Goal: Task Accomplishment & Management: Manage account settings

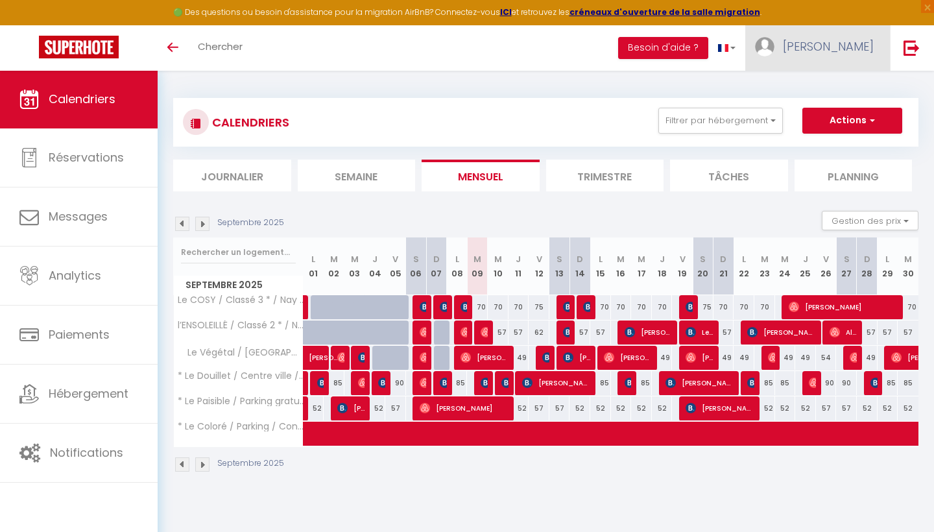
click at [853, 54] on span "[PERSON_NAME]" at bounding box center [828, 46] width 91 height 16
click at [845, 95] on link "Paramètres" at bounding box center [838, 90] width 96 height 22
select select "28"
select select "fr"
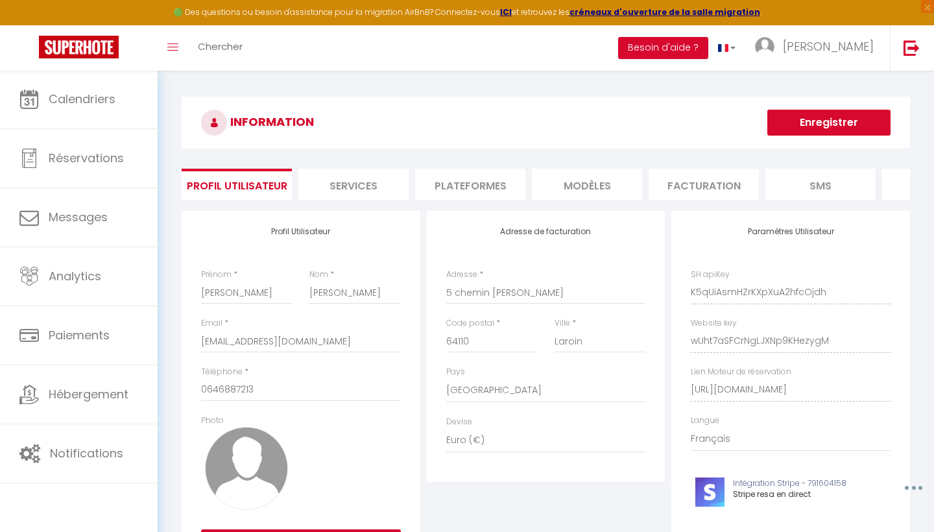
click at [482, 186] on li "Plateformes" at bounding box center [470, 185] width 110 height 32
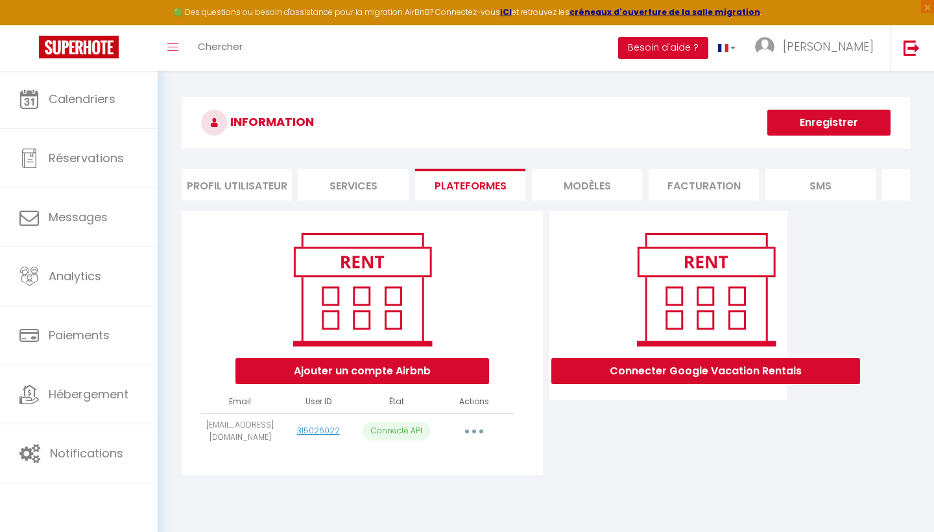
click at [467, 429] on button "button" at bounding box center [474, 431] width 36 height 21
click at [444, 509] on link "Reconnecter le compte" at bounding box center [416, 507] width 143 height 22
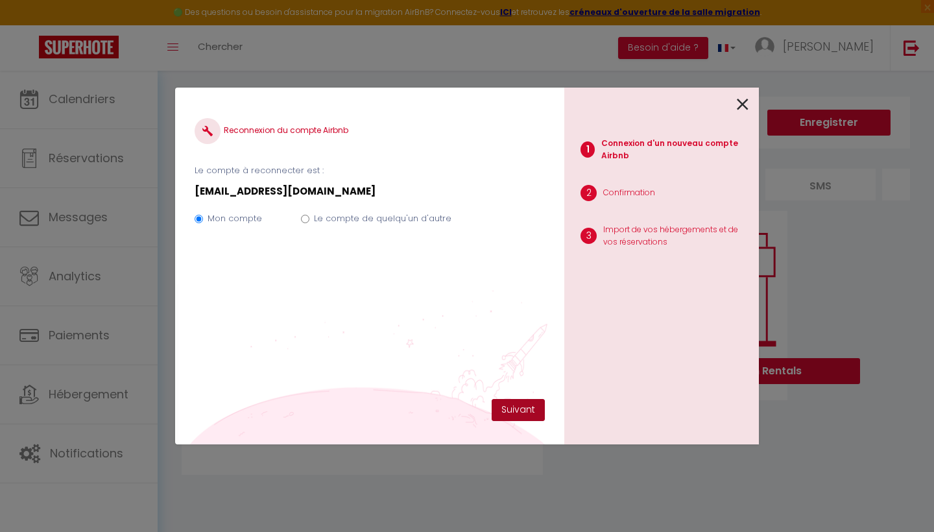
click at [516, 407] on button "Suivant" at bounding box center [518, 410] width 53 height 22
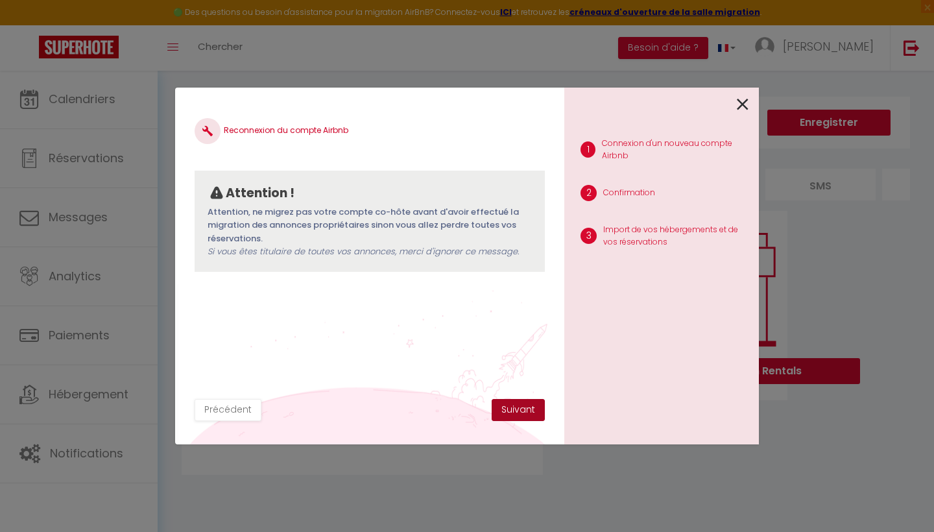
click at [509, 410] on button "Suivant" at bounding box center [518, 410] width 53 height 22
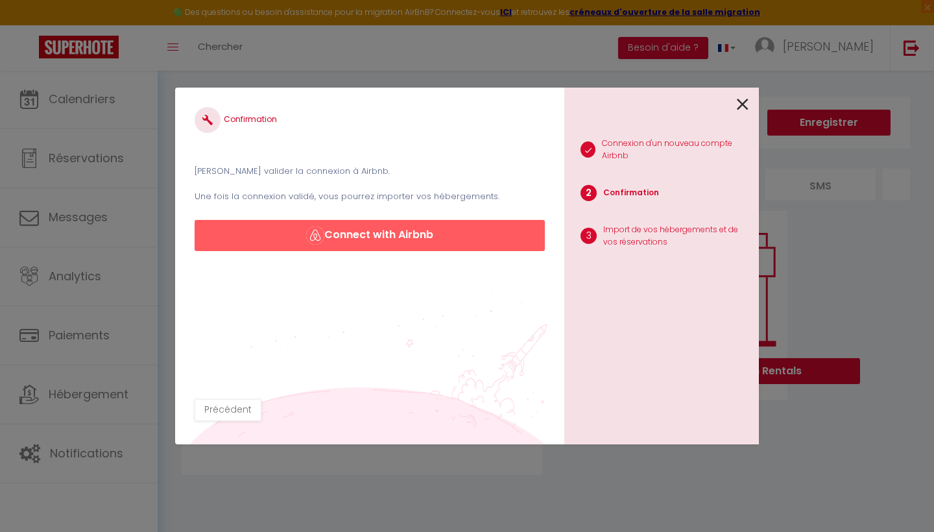
click at [431, 238] on button "Connect with Airbnb" at bounding box center [370, 235] width 350 height 31
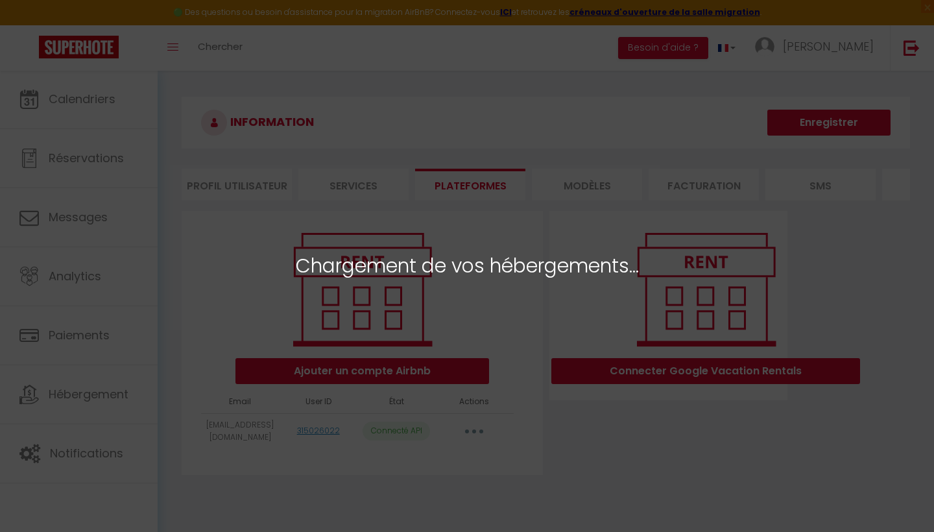
select select "53023"
select select "53024"
select select "53025"
select select
select select "57547"
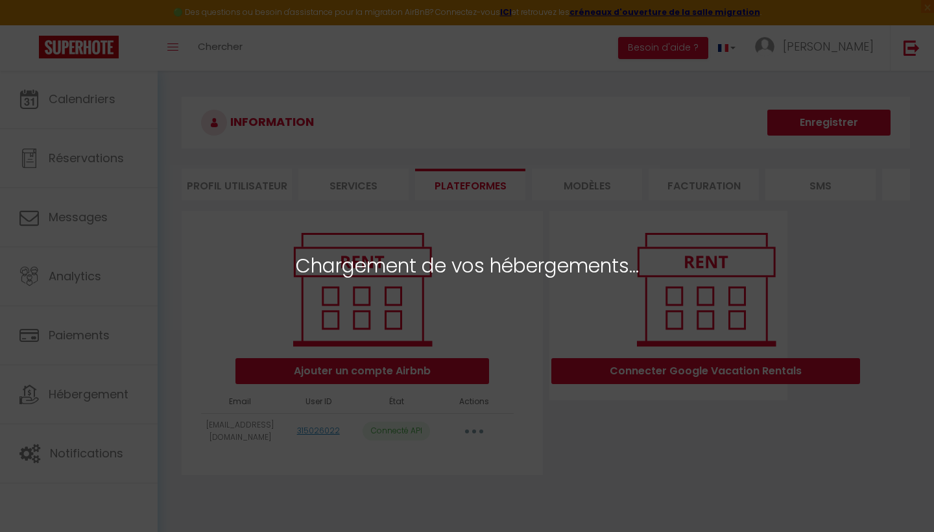
select select "63407"
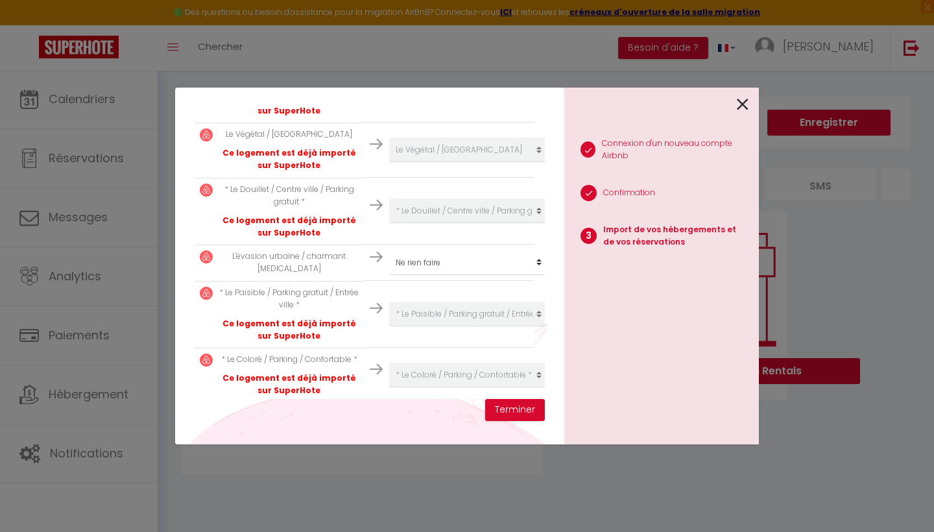
scroll to position [317, 0]
click at [512, 414] on button "Terminer" at bounding box center [515, 410] width 60 height 22
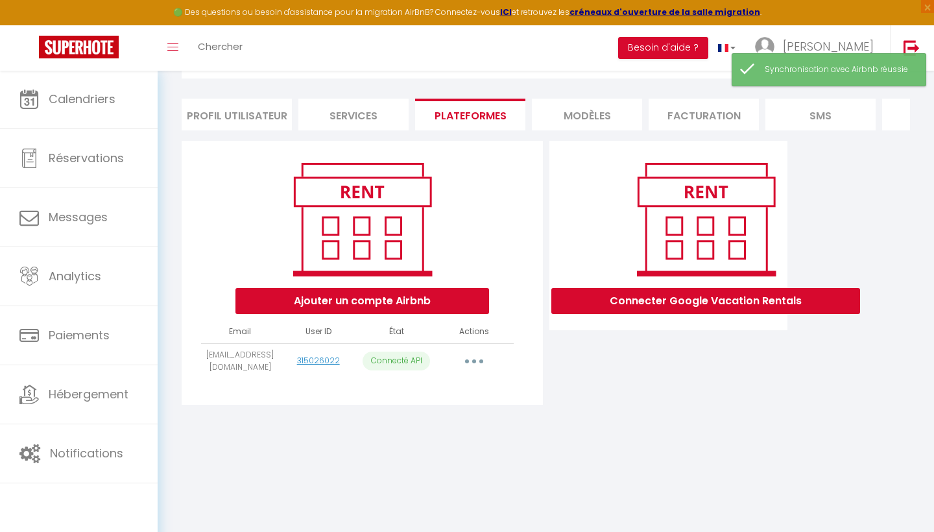
scroll to position [70, 0]
